Goal: Information Seeking & Learning: Learn about a topic

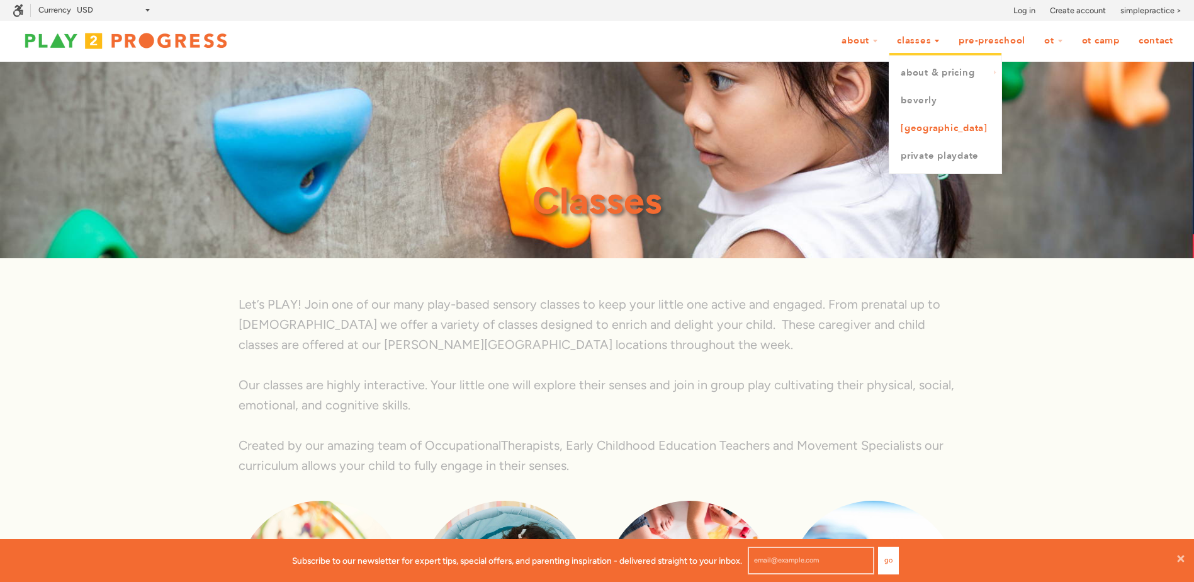
click at [922, 124] on link "[GEOGRAPHIC_DATA]" at bounding box center [945, 129] width 112 height 28
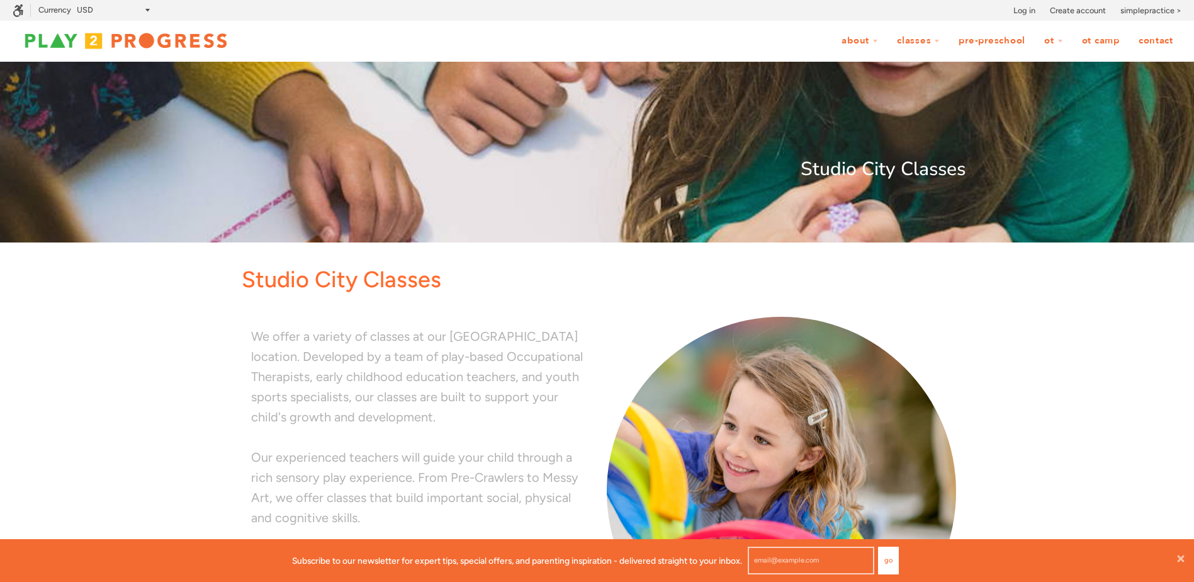
scroll to position [378, 0]
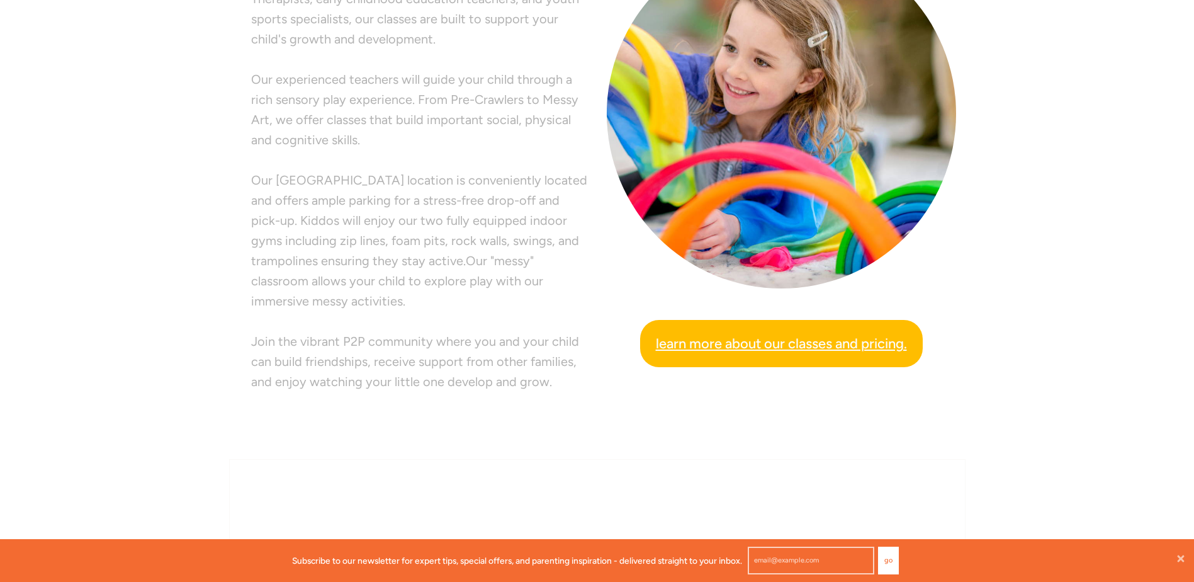
click at [753, 349] on span "Learn more about our classes and pricing." at bounding box center [781, 343] width 251 height 22
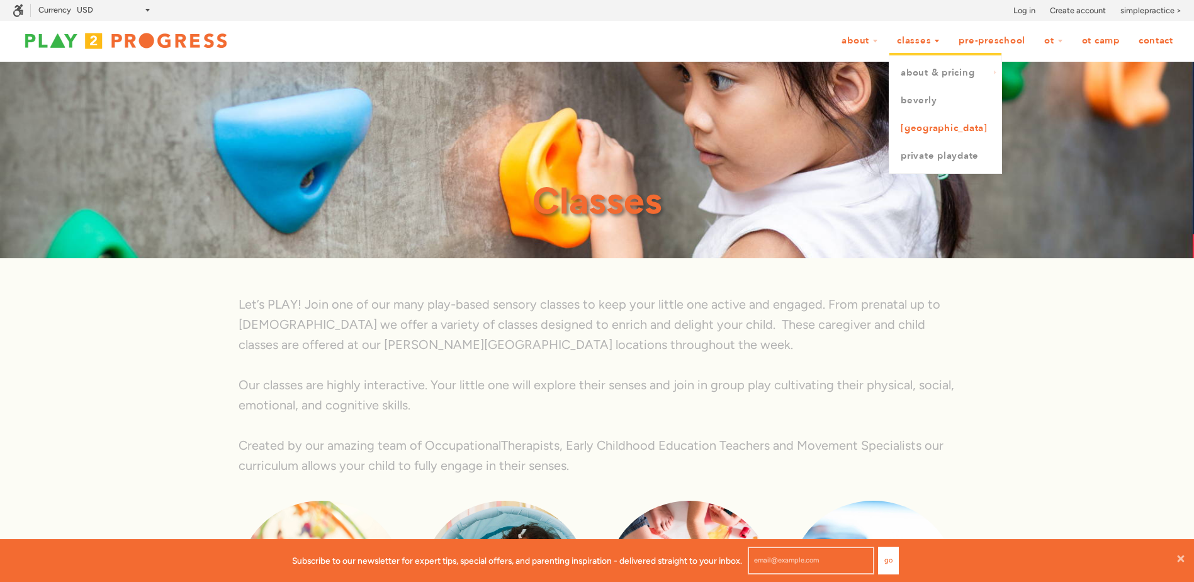
click at [929, 123] on link "[GEOGRAPHIC_DATA]" at bounding box center [945, 129] width 112 height 28
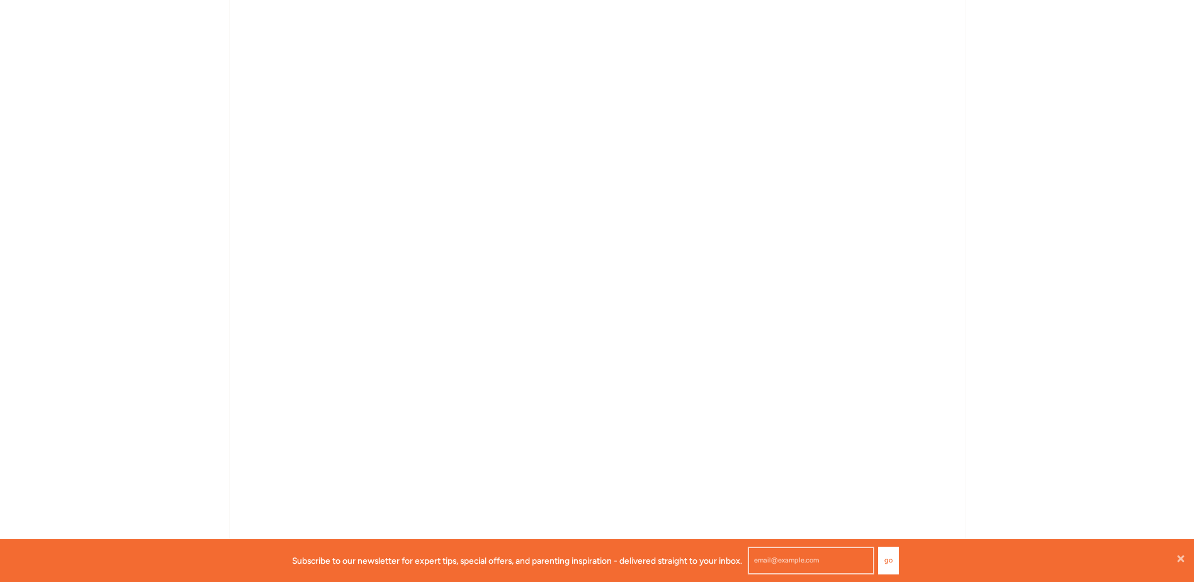
scroll to position [755, 0]
